Goal: Task Accomplishment & Management: Manage account settings

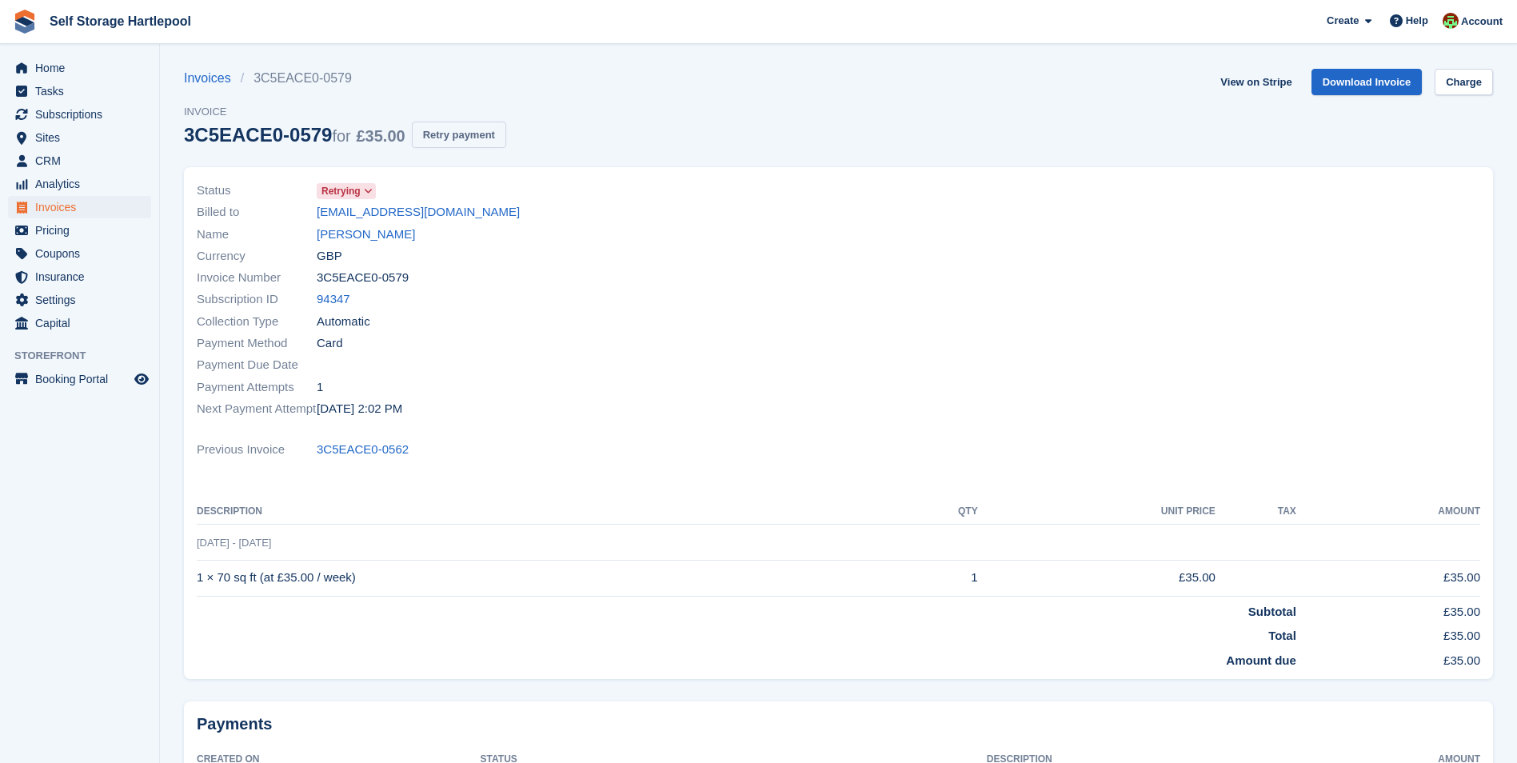
click at [472, 133] on button "Retry payment" at bounding box center [459, 135] width 94 height 26
click at [472, 136] on button "Retry payment" at bounding box center [459, 135] width 94 height 26
